Goal: Communication & Community: Ask a question

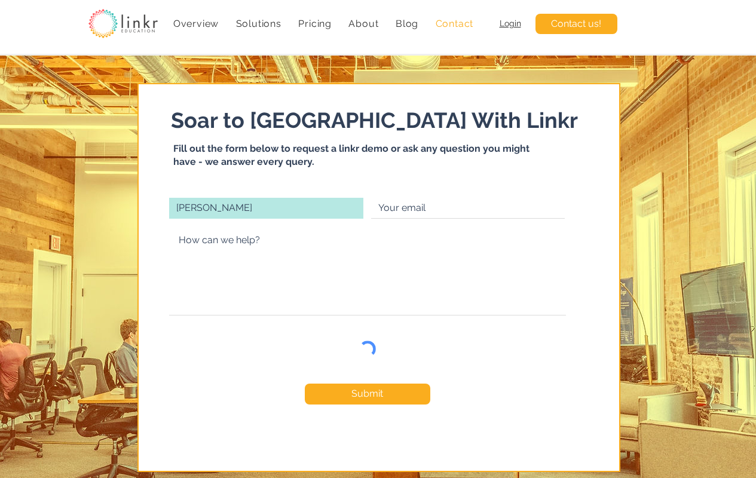
type input "Jen Smith"
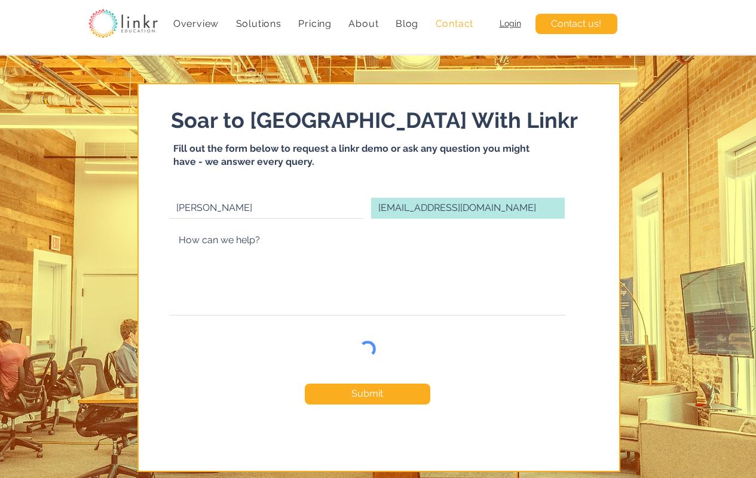
type input "cit06008@adobe.com"
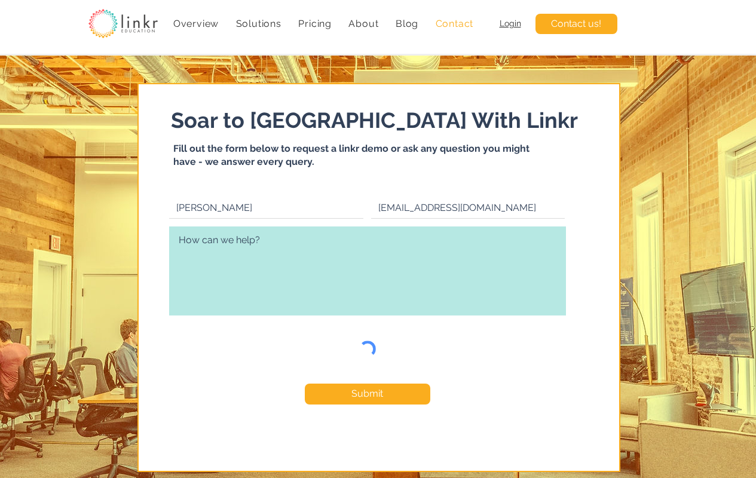
type textarea "Hello, My name is Jen and I’d love to connect with your audience through a gues…"
checkbox input "true"
type textarea "Hello, My name is Jen and I’d love to connect with your audience through a gues…"
